Goal: Find specific page/section: Find specific page/section

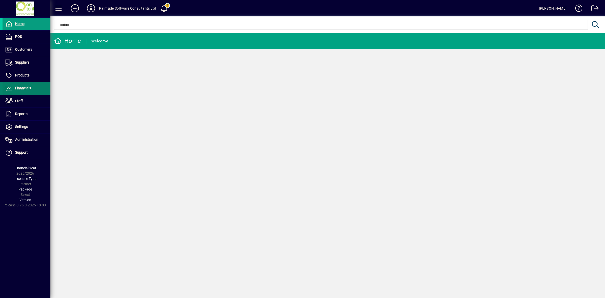
click at [21, 87] on span "Financials" at bounding box center [23, 88] width 16 height 4
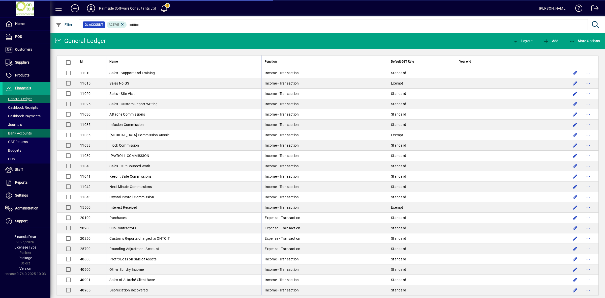
click at [26, 131] on span "Bank Accounts" at bounding box center [18, 133] width 27 height 4
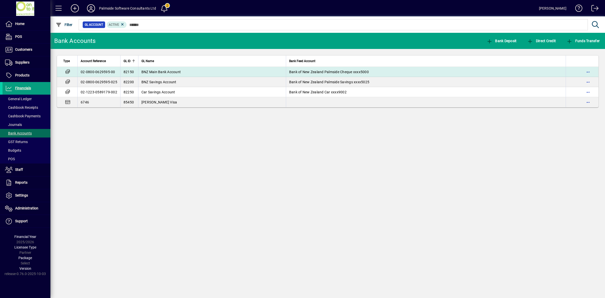
click at [154, 72] on span "BNZ Main Bank Account" at bounding box center [161, 72] width 39 height 4
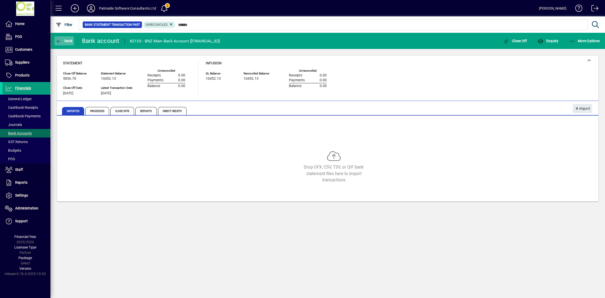
click at [72, 40] on span "Back" at bounding box center [64, 41] width 17 height 4
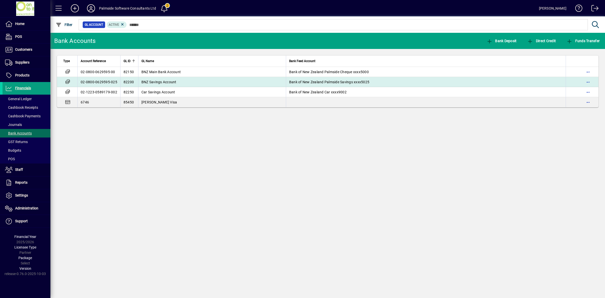
click at [148, 82] on span "BNZ Savings Account" at bounding box center [159, 82] width 35 height 4
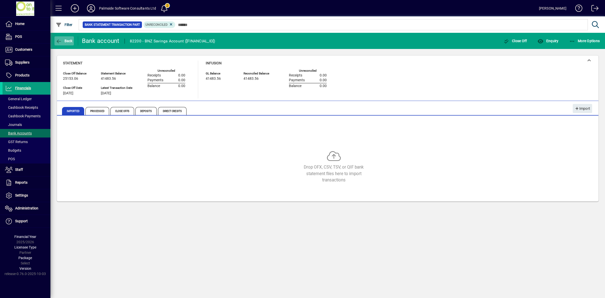
click at [62, 40] on icon "button" at bounding box center [59, 41] width 6 height 5
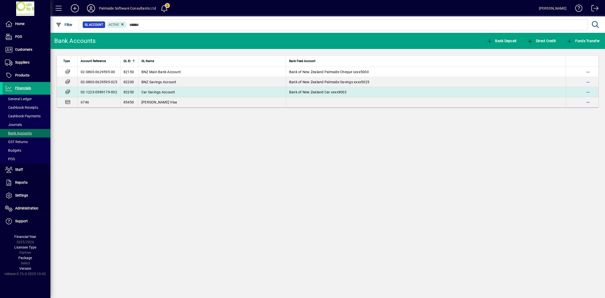
click at [163, 92] on span "Car Savings Account" at bounding box center [159, 92] width 34 height 4
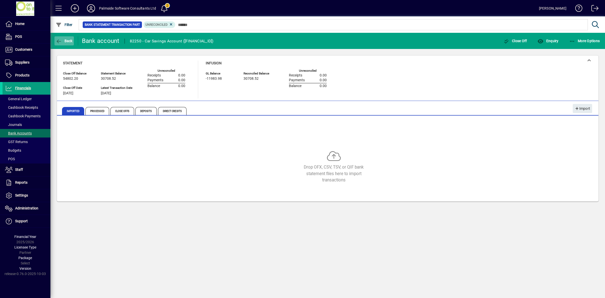
click at [65, 39] on span "Back" at bounding box center [64, 41] width 17 height 4
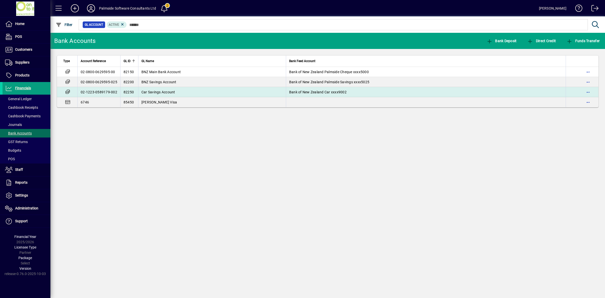
click at [156, 94] on td "Car Savings Account" at bounding box center [212, 92] width 148 height 10
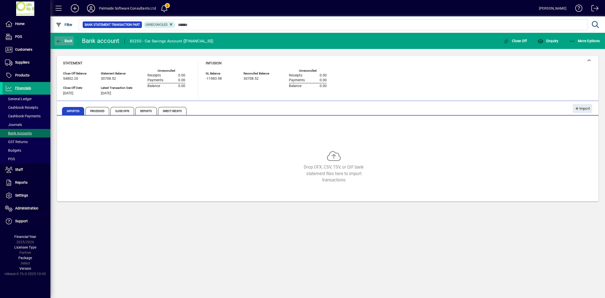
click at [68, 40] on span "Back" at bounding box center [64, 41] width 17 height 4
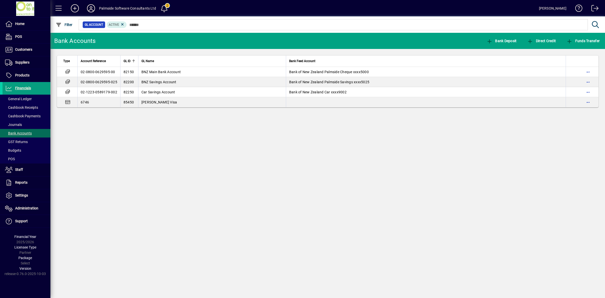
click at [94, 8] on icon at bounding box center [91, 8] width 10 height 8
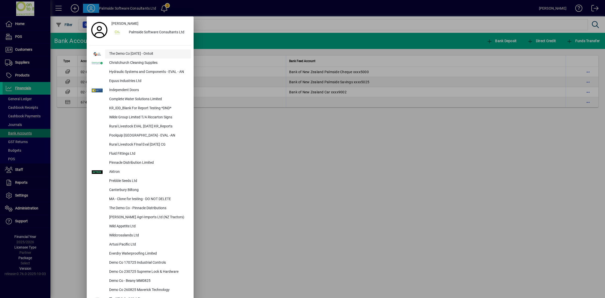
click at [130, 53] on div "The Demo Co [DATE] - Ontoit" at bounding box center [148, 53] width 86 height 9
